Goal: Check status: Check status

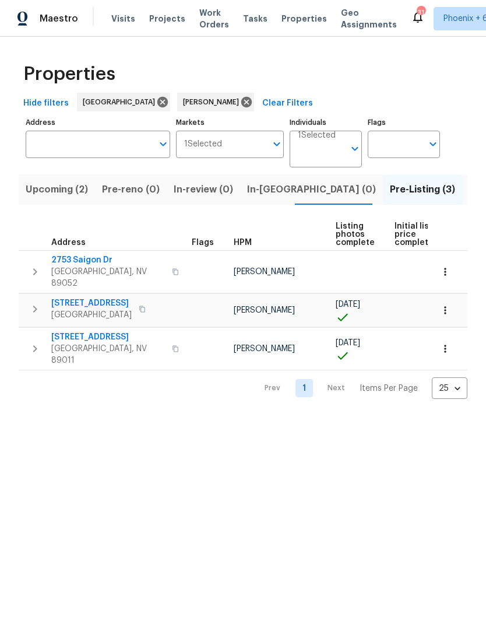
click at [116, 297] on span "[STREET_ADDRESS]" at bounding box center [91, 303] width 80 height 12
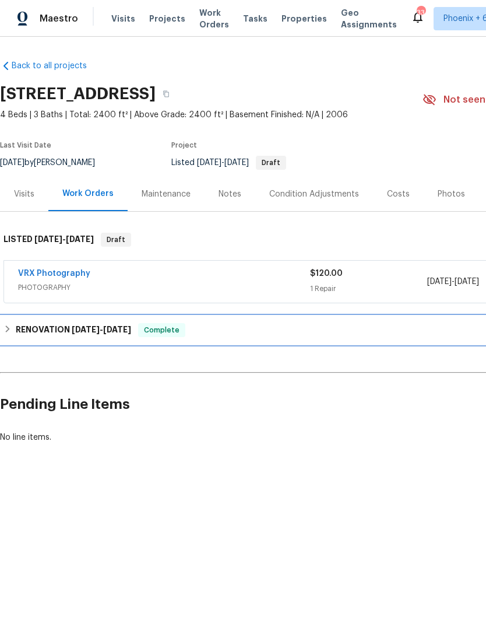
click at [15, 328] on div "RENOVATION [DATE] - [DATE] Complete" at bounding box center [329, 330] width 652 height 14
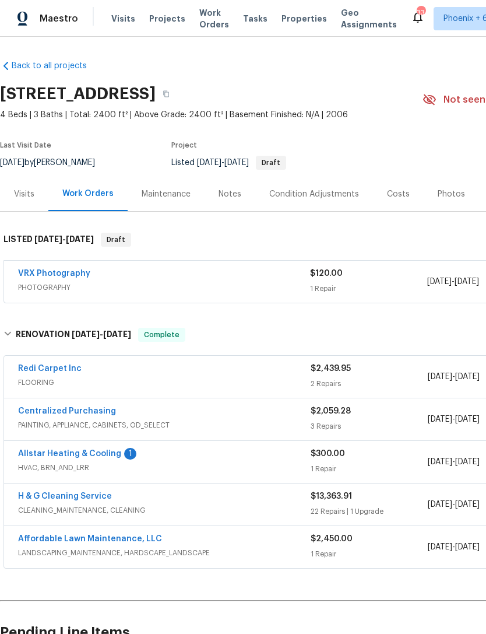
click at [84, 407] on link "Centralized Purchasing" at bounding box center [67, 411] width 98 height 8
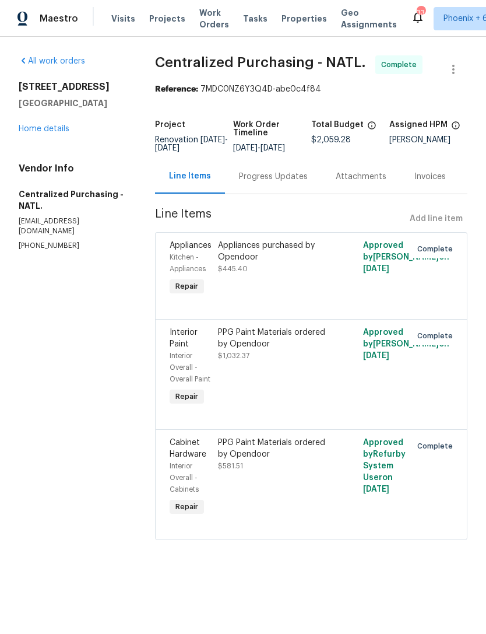
click at [268, 460] on div "PPG Paint Materials ordered by Opendoor" at bounding box center [275, 448] width 114 height 23
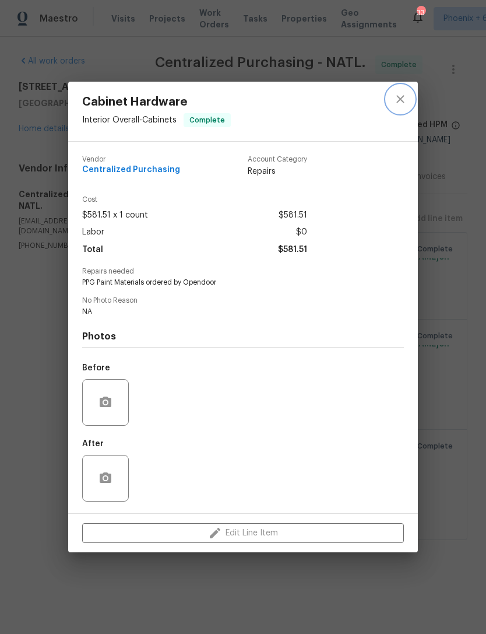
click at [413, 100] on button "close" at bounding box center [400, 99] width 28 height 28
